Goal: Information Seeking & Learning: Learn about a topic

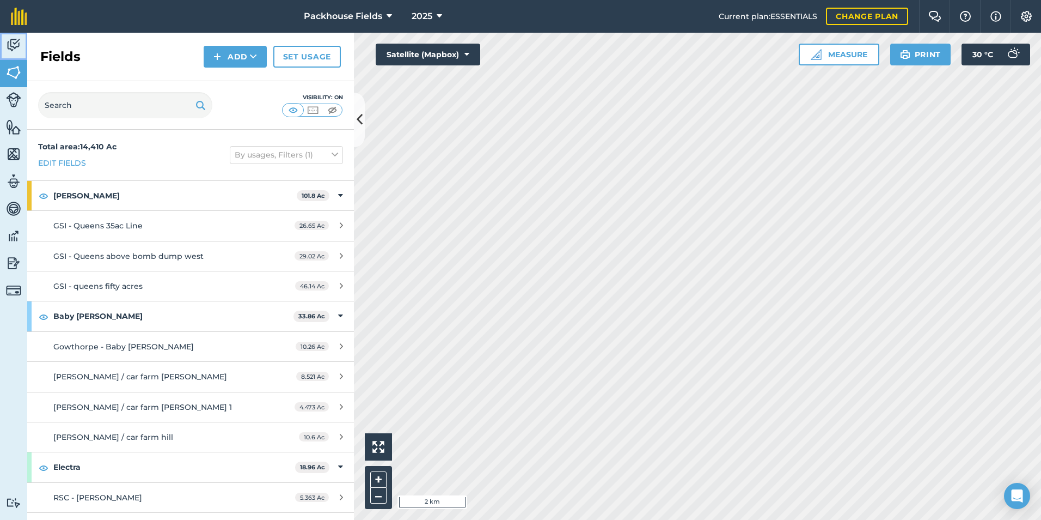
click at [13, 47] on img at bounding box center [13, 45] width 15 height 16
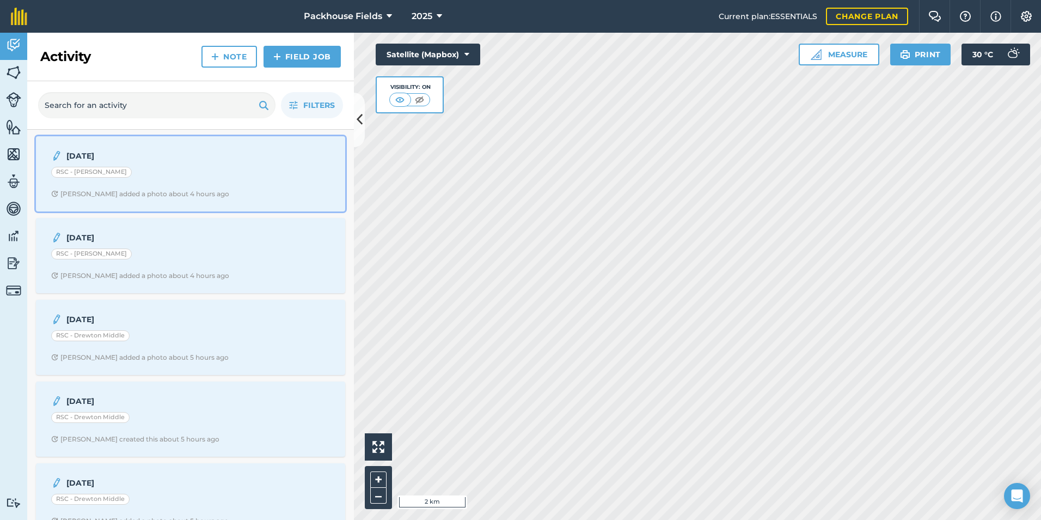
click at [173, 165] on div "[DATE] RSC - Drewton Far [PERSON_NAME] added a photo about 4 hours ago" at bounding box center [190, 174] width 296 height 62
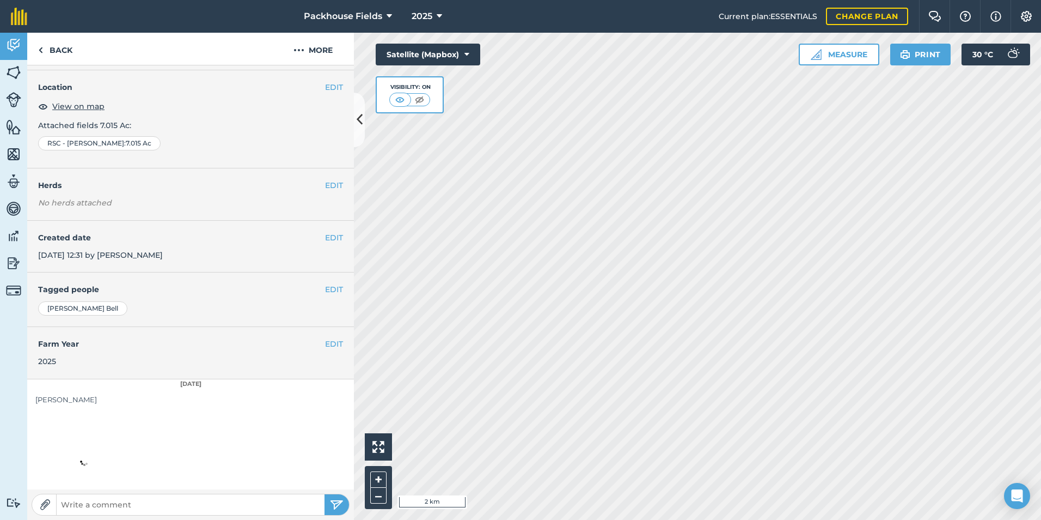
scroll to position [61, 0]
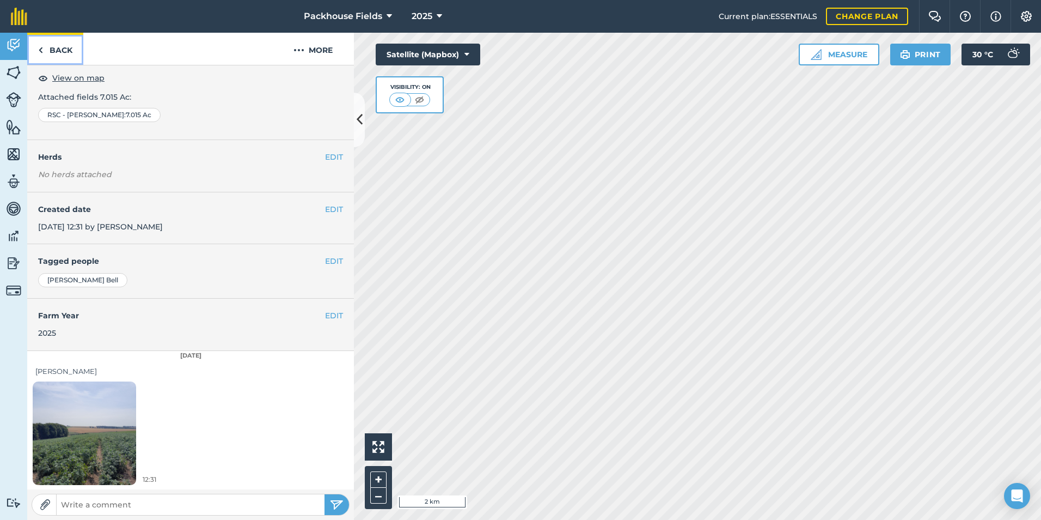
click at [65, 49] on link "Back" at bounding box center [55, 49] width 56 height 32
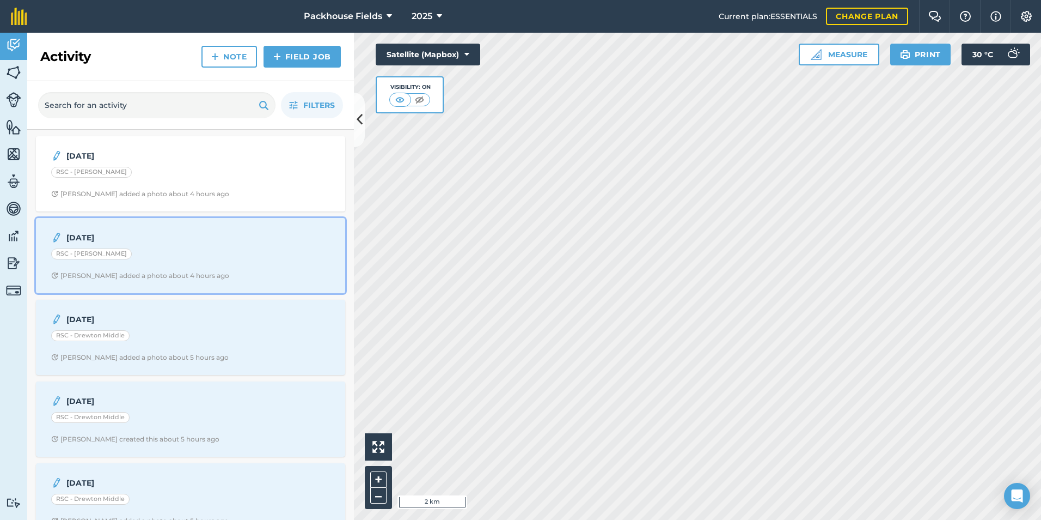
click at [175, 241] on strong "[DATE]" at bounding box center [152, 237] width 173 height 12
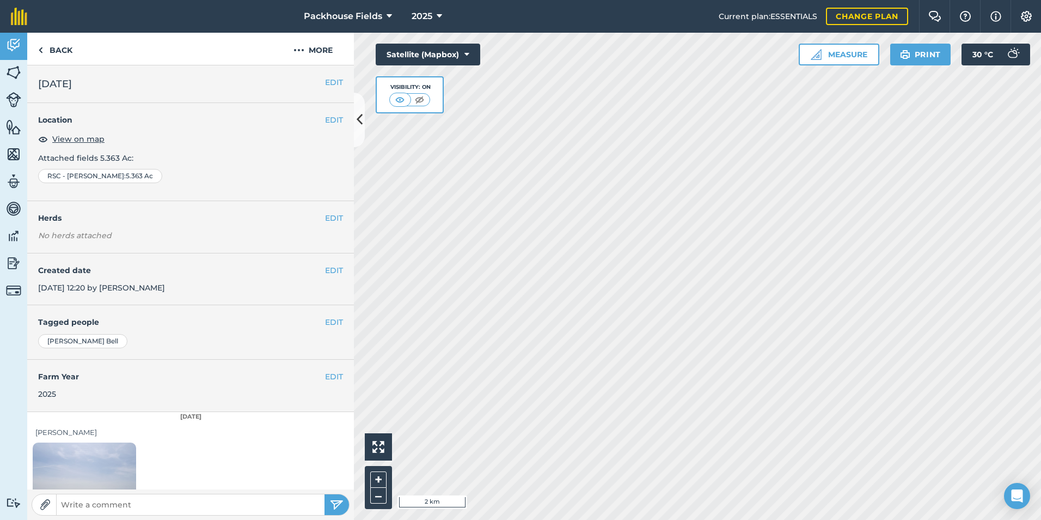
scroll to position [61, 0]
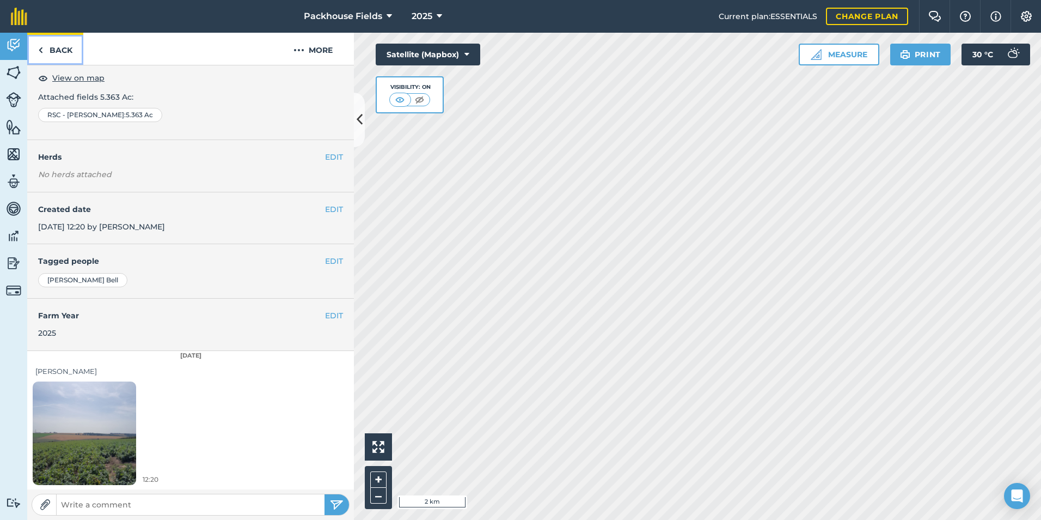
click at [71, 55] on link "Back" at bounding box center [55, 49] width 56 height 32
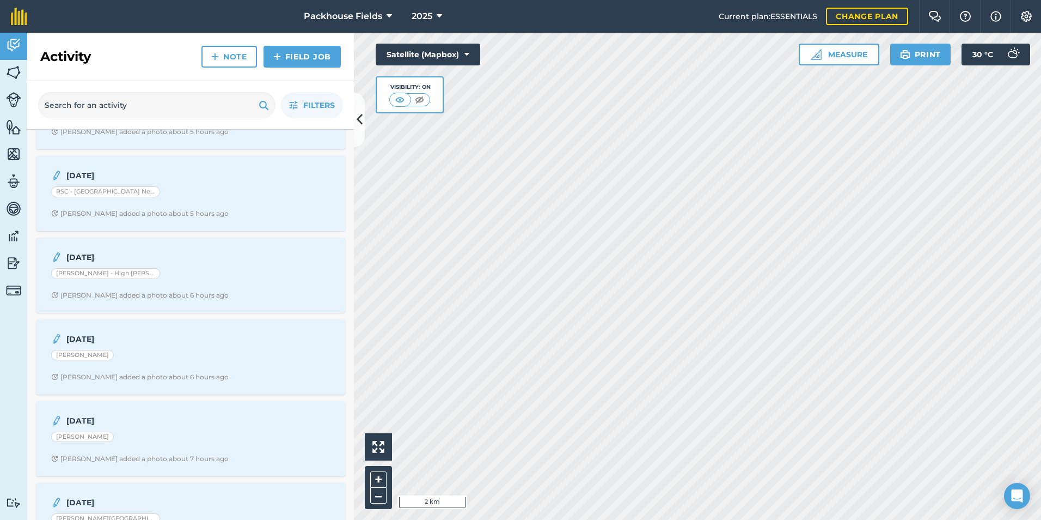
scroll to position [436, 0]
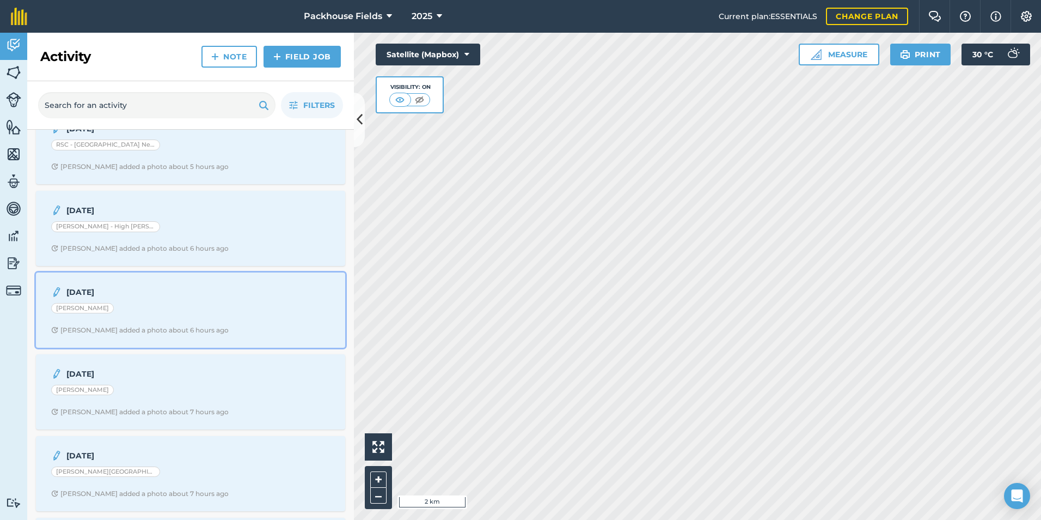
click at [207, 304] on div "[PERSON_NAME]" at bounding box center [190, 310] width 279 height 14
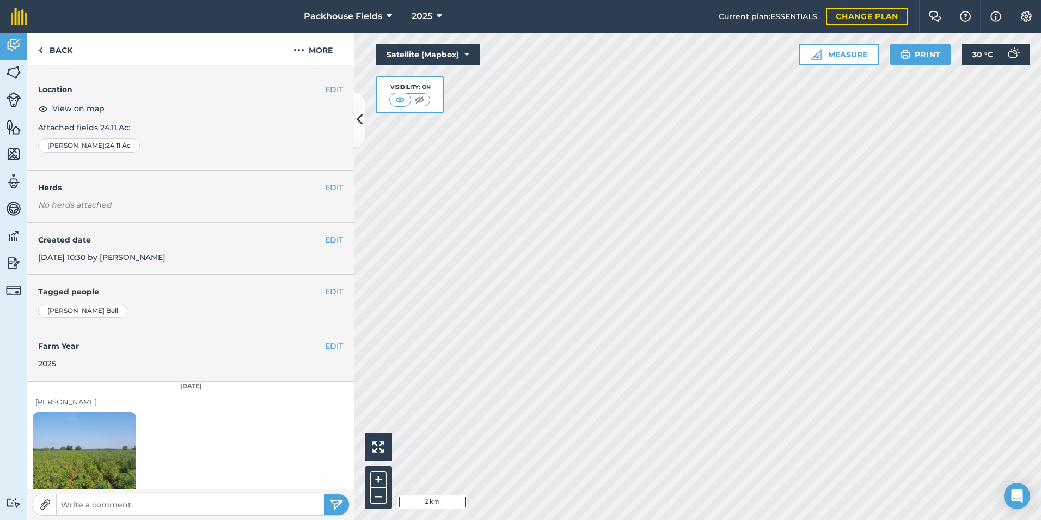
scroll to position [61, 0]
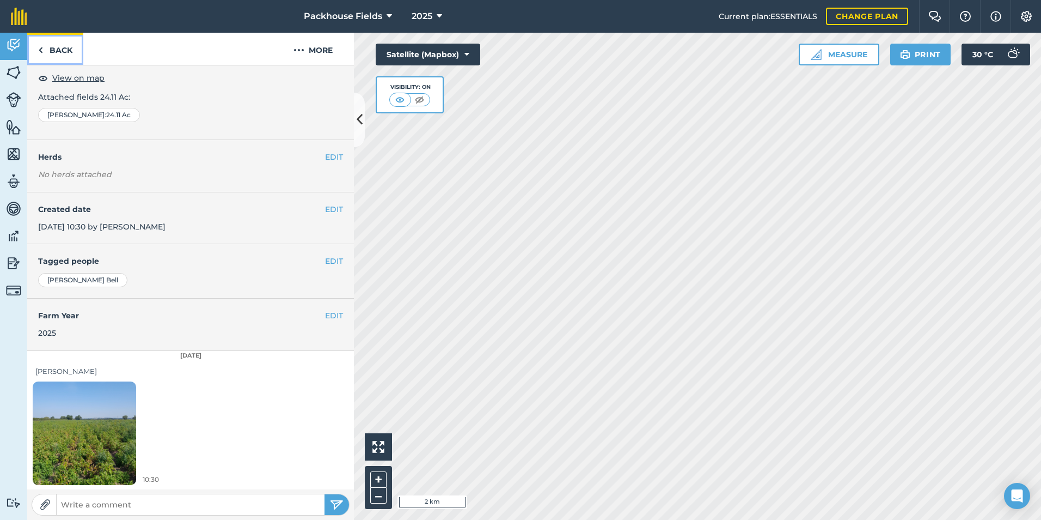
click at [76, 56] on link "Back" at bounding box center [55, 49] width 56 height 32
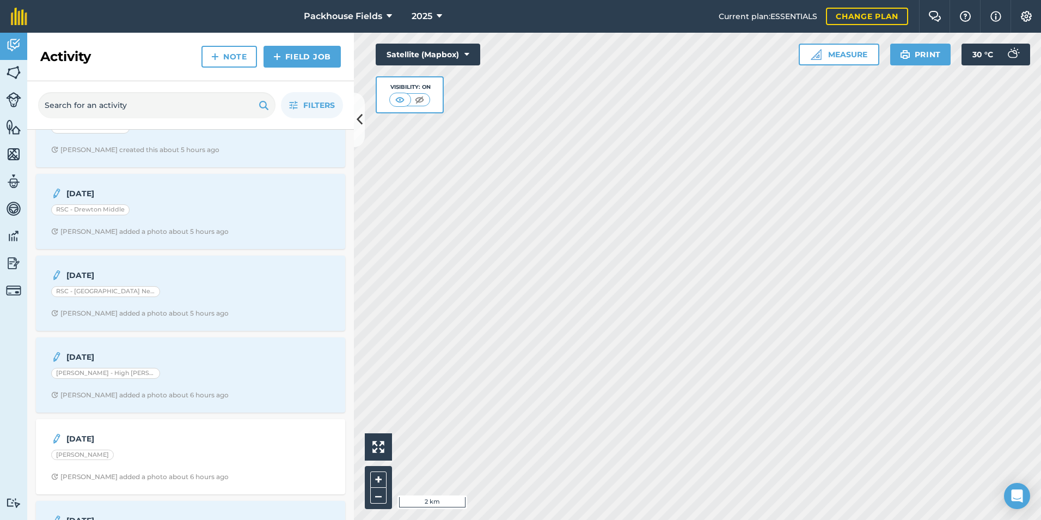
scroll to position [327, 0]
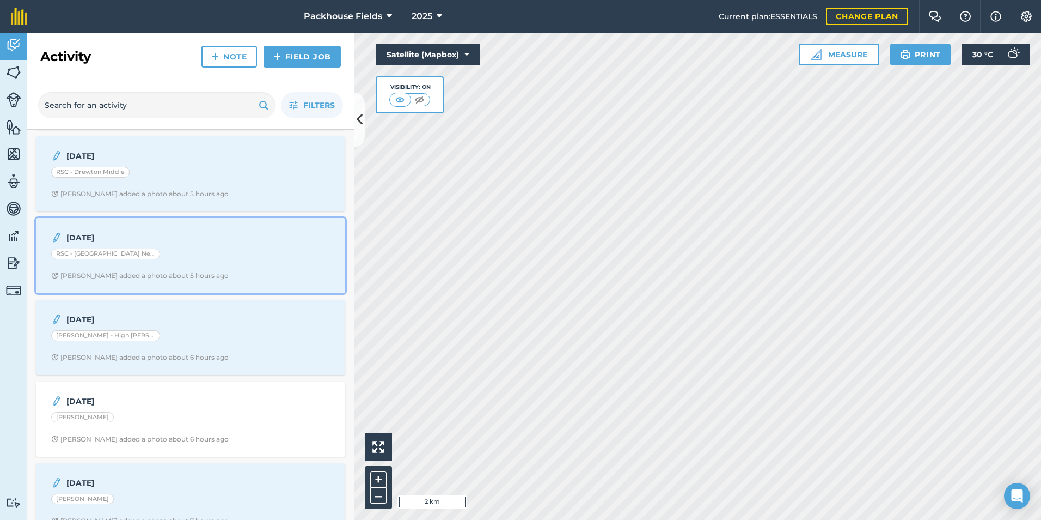
click at [163, 248] on div "RSC - [GEOGRAPHIC_DATA] Near" at bounding box center [190, 255] width 279 height 14
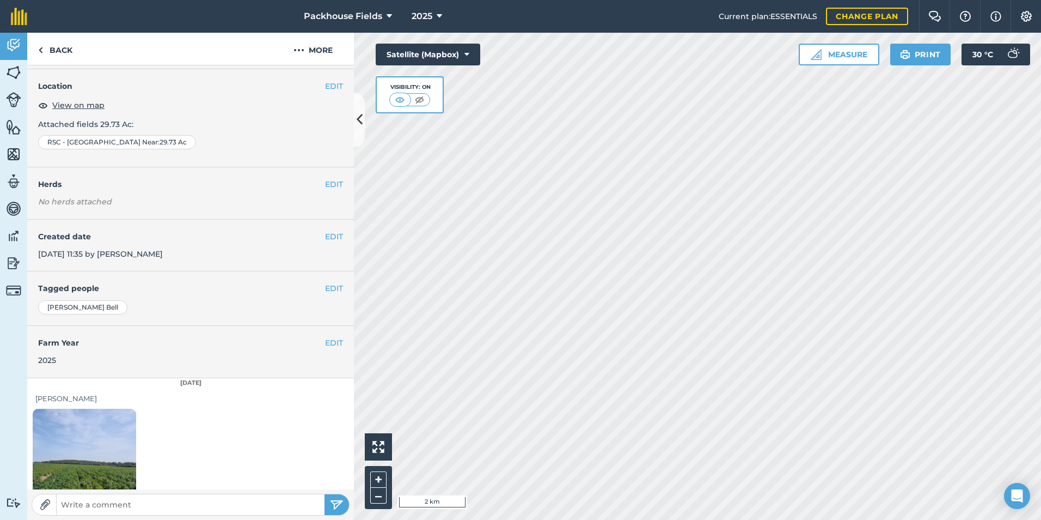
scroll to position [61, 0]
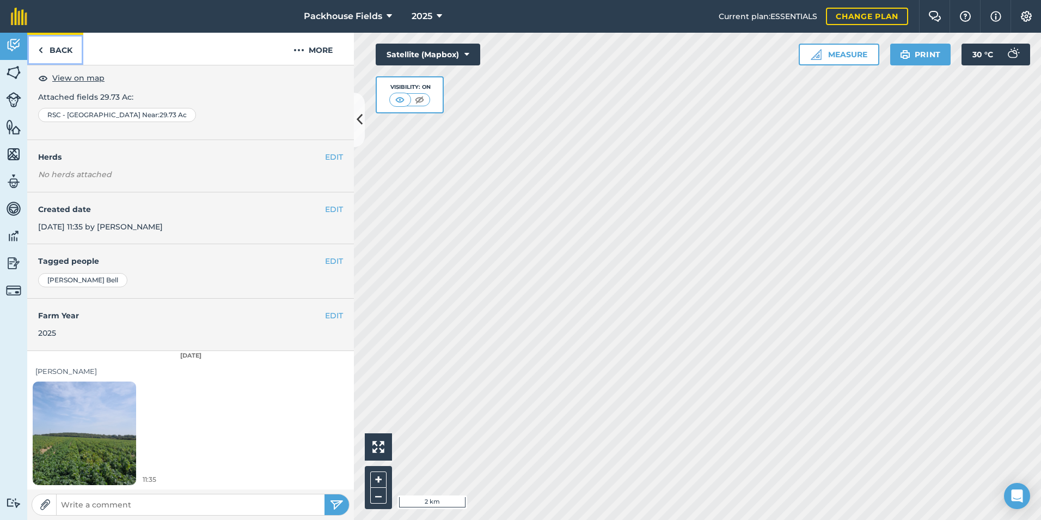
click at [69, 48] on link "Back" at bounding box center [55, 49] width 56 height 32
